Goal: Information Seeking & Learning: Check status

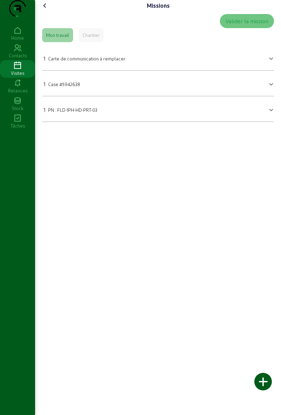
click at [47, 10] on icon at bounding box center [45, 5] width 8 height 8
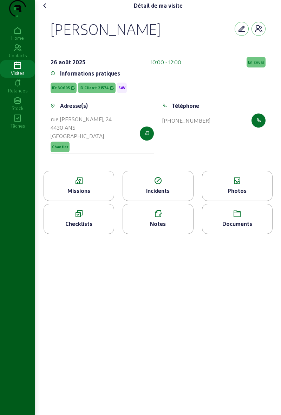
click at [257, 68] on span "En cours" at bounding box center [256, 62] width 19 height 11
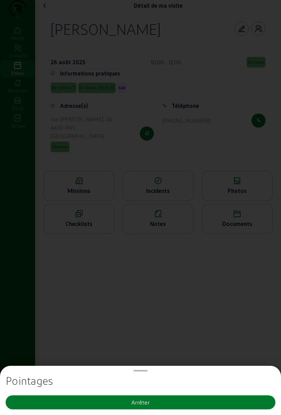
click at [185, 406] on button "Arrêter" at bounding box center [141, 403] width 270 height 14
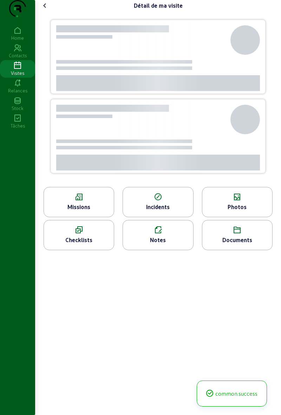
click at [250, 220] on div "Documents" at bounding box center [237, 235] width 71 height 30
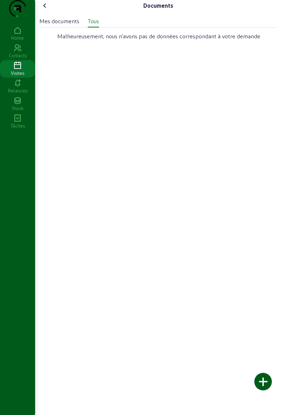
click at [50, 11] on cam-font-icon at bounding box center [44, 5] width 11 height 11
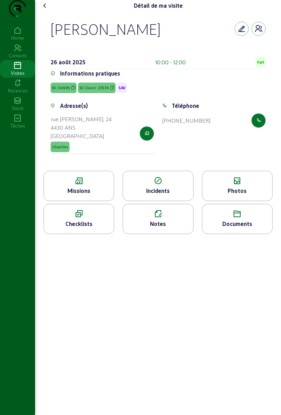
click at [245, 195] on div "Photos" at bounding box center [238, 191] width 70 height 8
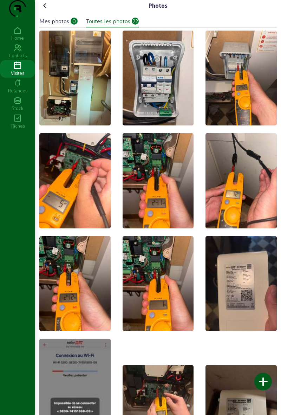
click at [263, 385] on div at bounding box center [264, 382] width 18 height 18
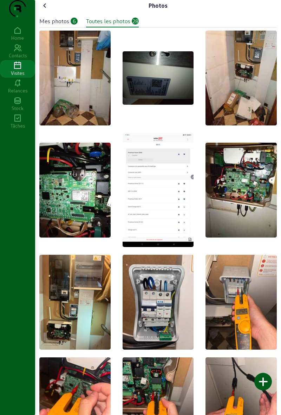
click at [49, 10] on icon at bounding box center [45, 5] width 8 height 8
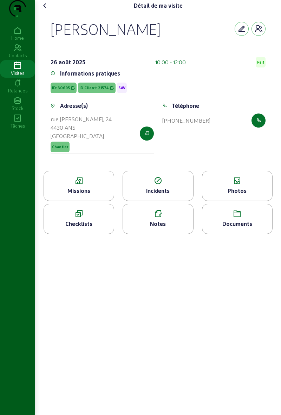
click at [167, 228] on div "Notes" at bounding box center [158, 224] width 70 height 8
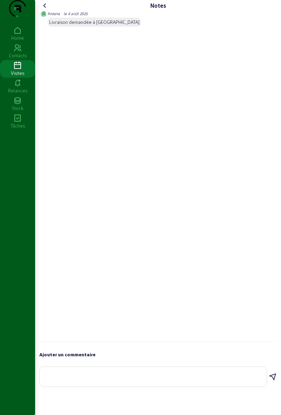
click at [193, 380] on textarea at bounding box center [153, 375] width 216 height 8
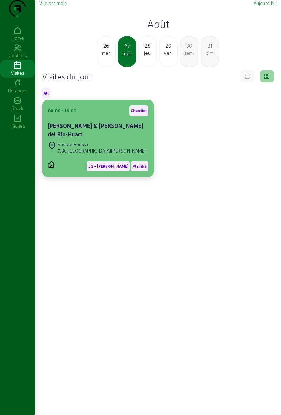
click at [120, 139] on div "[PERSON_NAME] & [PERSON_NAME] del Rio-Huart" at bounding box center [98, 130] width 101 height 17
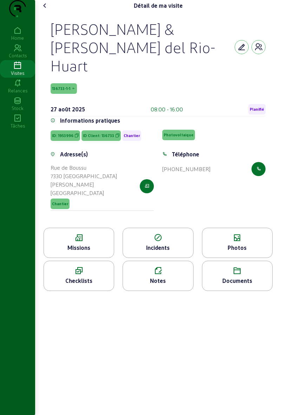
click at [94, 234] on icon at bounding box center [79, 238] width 70 height 8
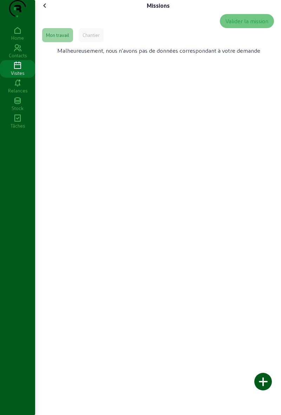
click at [94, 38] on div "Chantier" at bounding box center [91, 35] width 17 height 6
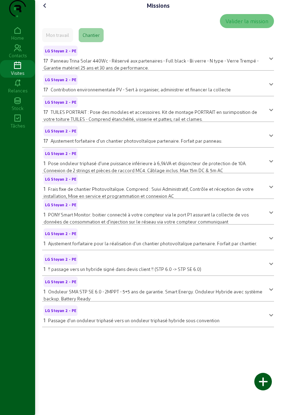
click at [49, 10] on icon at bounding box center [45, 5] width 8 height 8
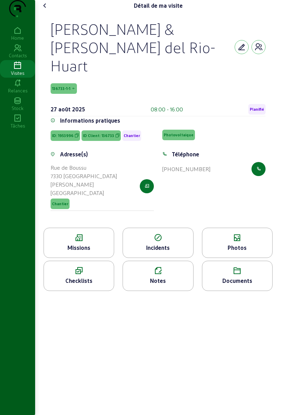
click at [249, 244] on div "Photos" at bounding box center [238, 248] width 70 height 8
